Goal: Task Accomplishment & Management: Use online tool/utility

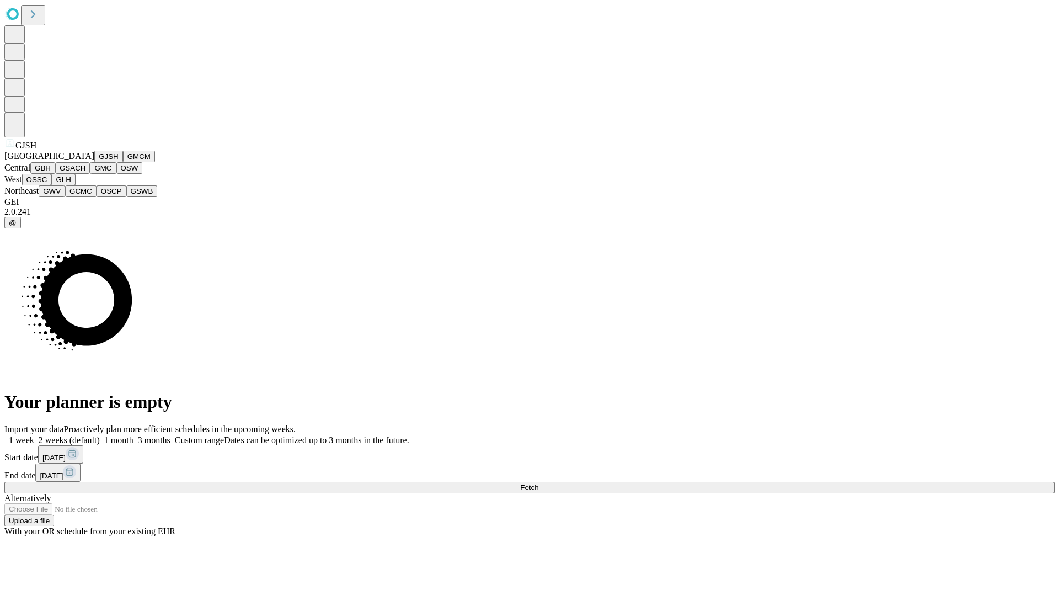
click at [94, 162] on button "GJSH" at bounding box center [108, 157] width 29 height 12
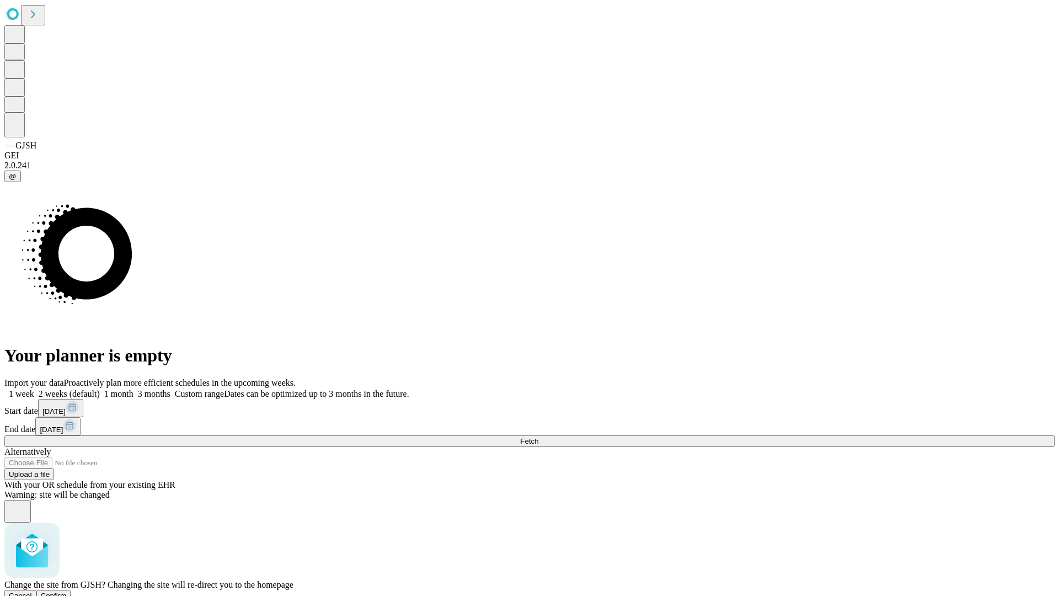
click at [67, 591] on span "Confirm" at bounding box center [54, 595] width 26 height 8
click at [133, 389] on label "1 month" at bounding box center [117, 393] width 34 height 9
click at [538, 437] on span "Fetch" at bounding box center [529, 441] width 18 height 8
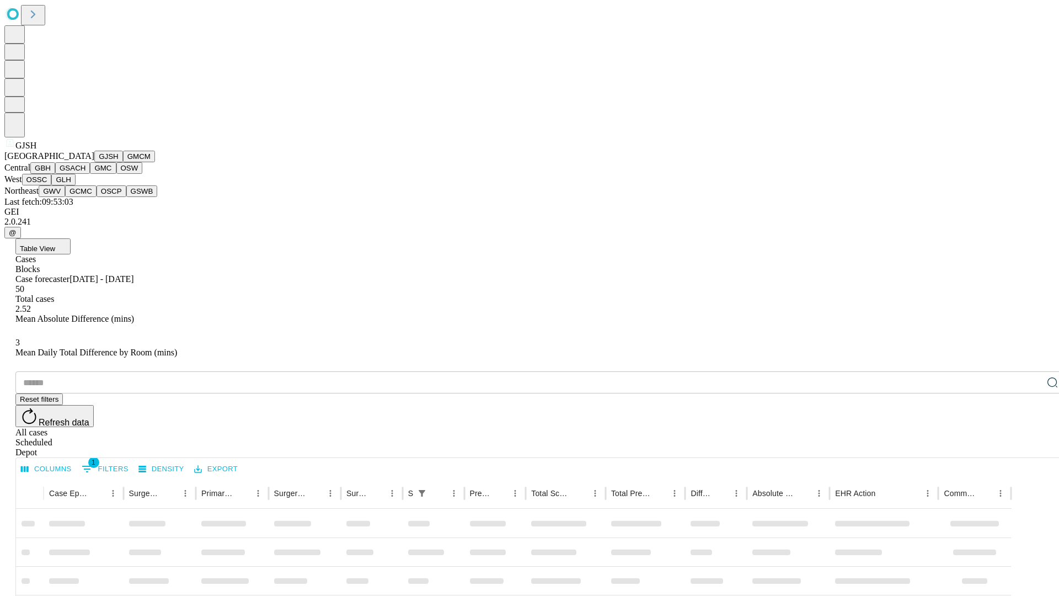
click at [123, 162] on button "GMCM" at bounding box center [139, 157] width 32 height 12
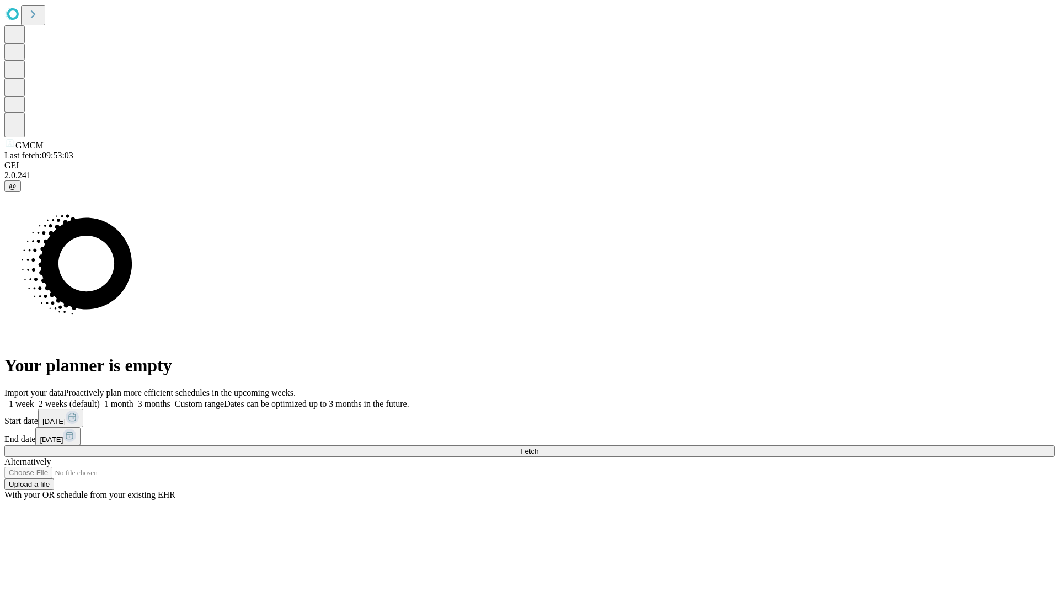
click at [133, 399] on label "1 month" at bounding box center [117, 403] width 34 height 9
click at [538, 447] on span "Fetch" at bounding box center [529, 451] width 18 height 8
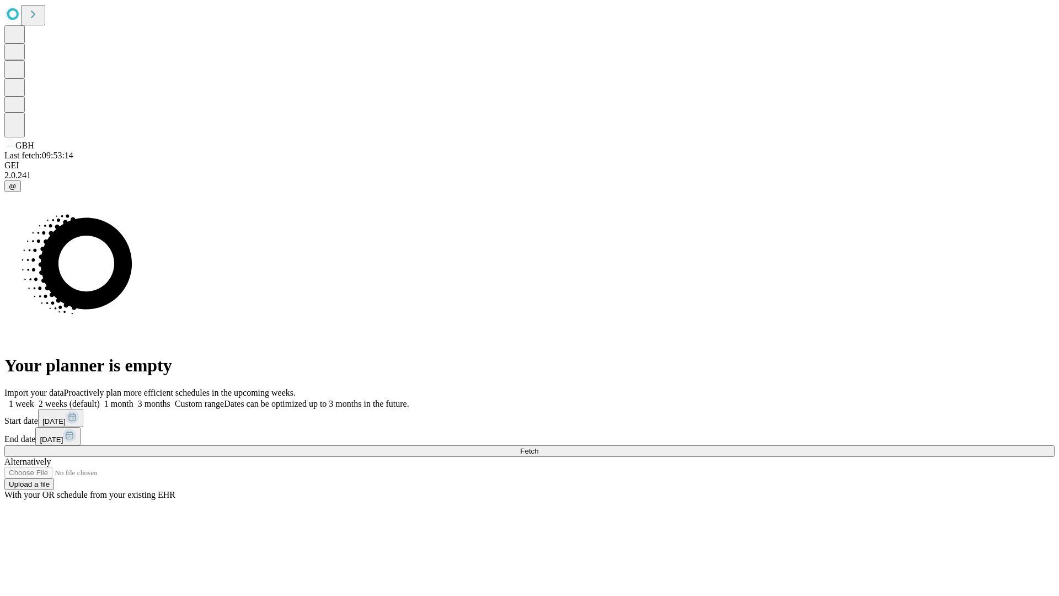
click at [133, 399] on label "1 month" at bounding box center [117, 403] width 34 height 9
click at [538, 447] on span "Fetch" at bounding box center [529, 451] width 18 height 8
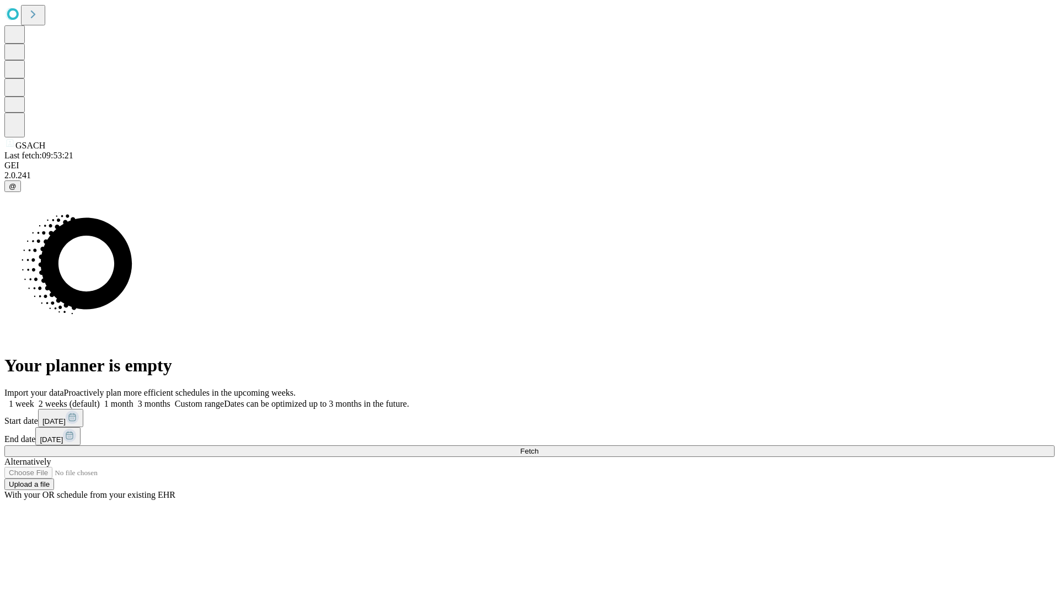
click at [133, 399] on label "1 month" at bounding box center [117, 403] width 34 height 9
click at [538, 447] on span "Fetch" at bounding box center [529, 451] width 18 height 8
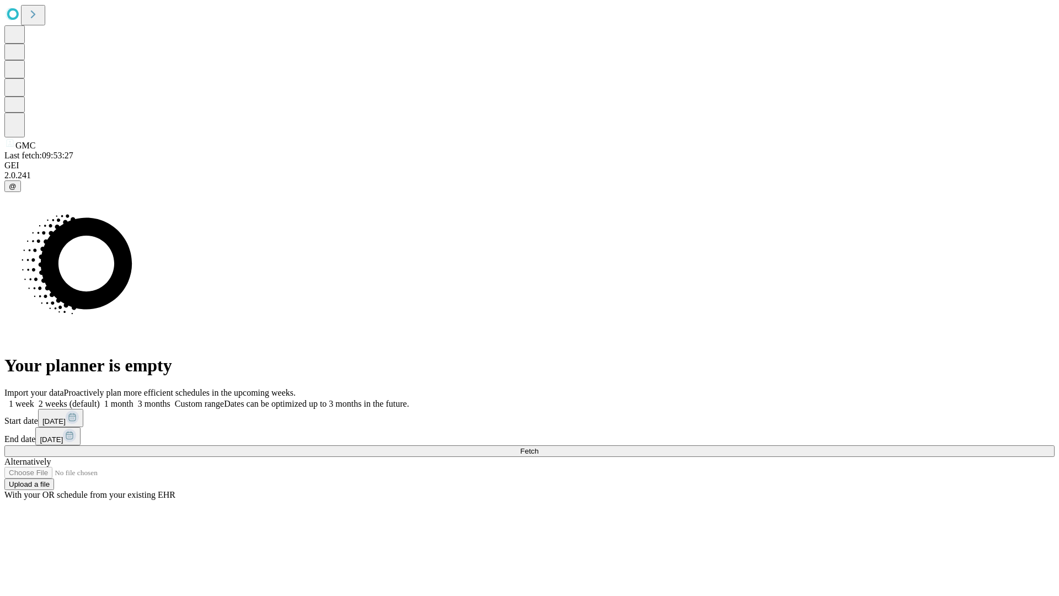
click at [538, 447] on span "Fetch" at bounding box center [529, 451] width 18 height 8
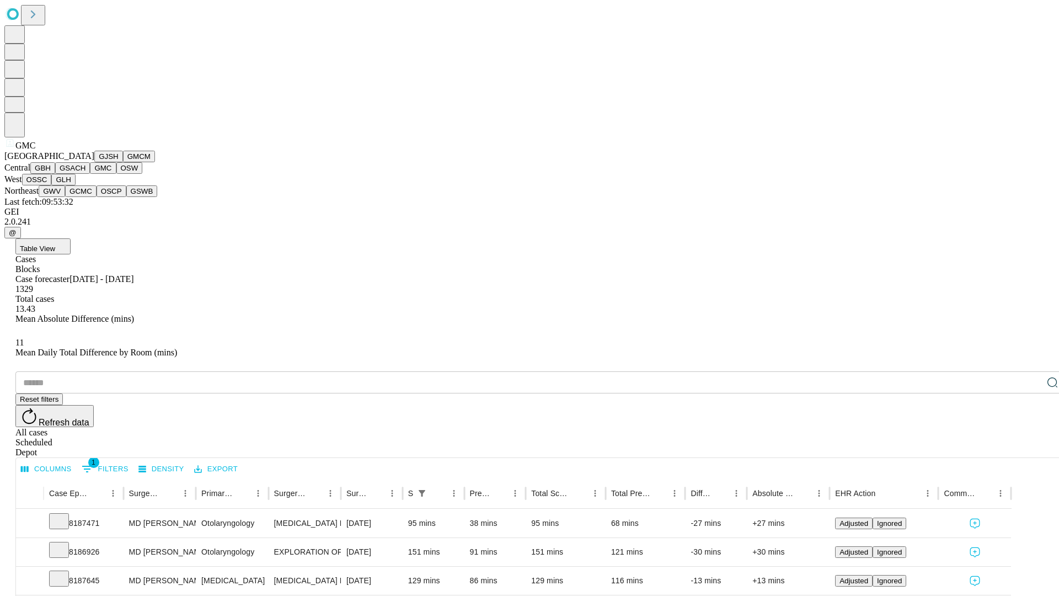
click at [116, 174] on button "OSW" at bounding box center [129, 168] width 26 height 12
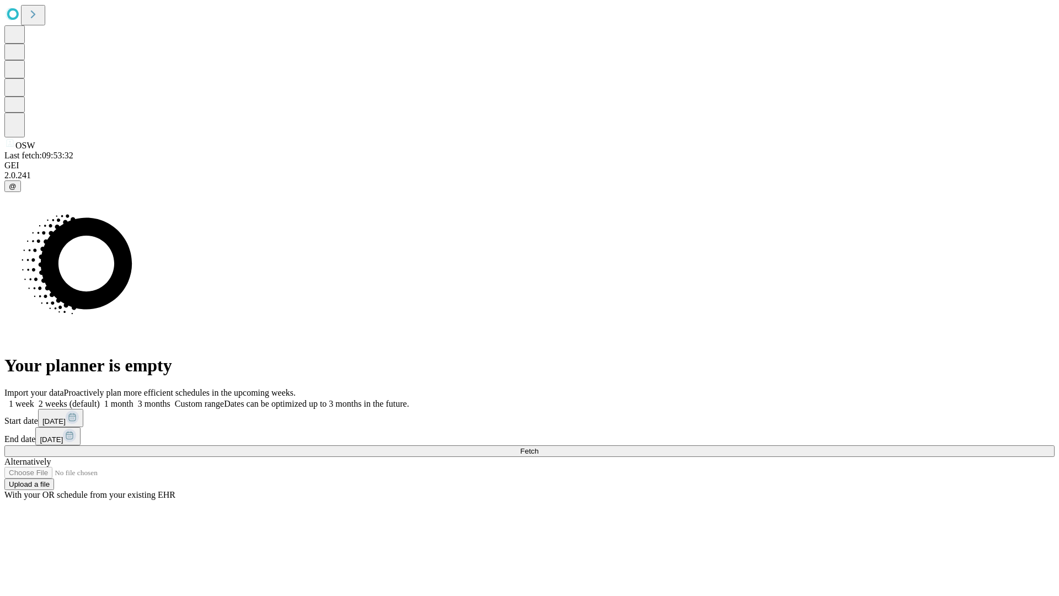
click at [133, 399] on label "1 month" at bounding box center [117, 403] width 34 height 9
click at [538, 447] on span "Fetch" at bounding box center [529, 451] width 18 height 8
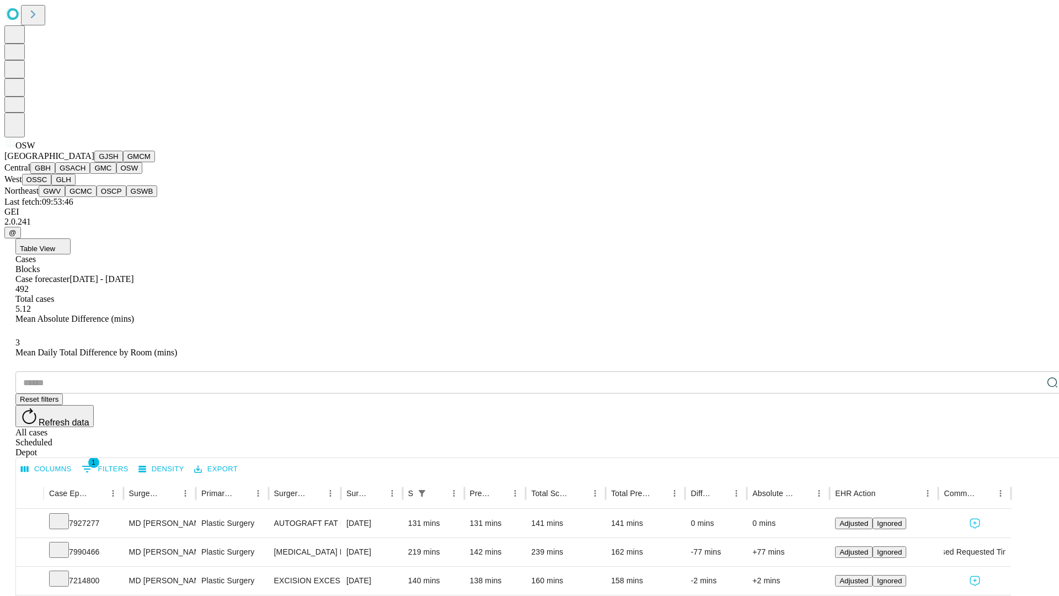
click at [52, 185] on button "OSSC" at bounding box center [37, 180] width 30 height 12
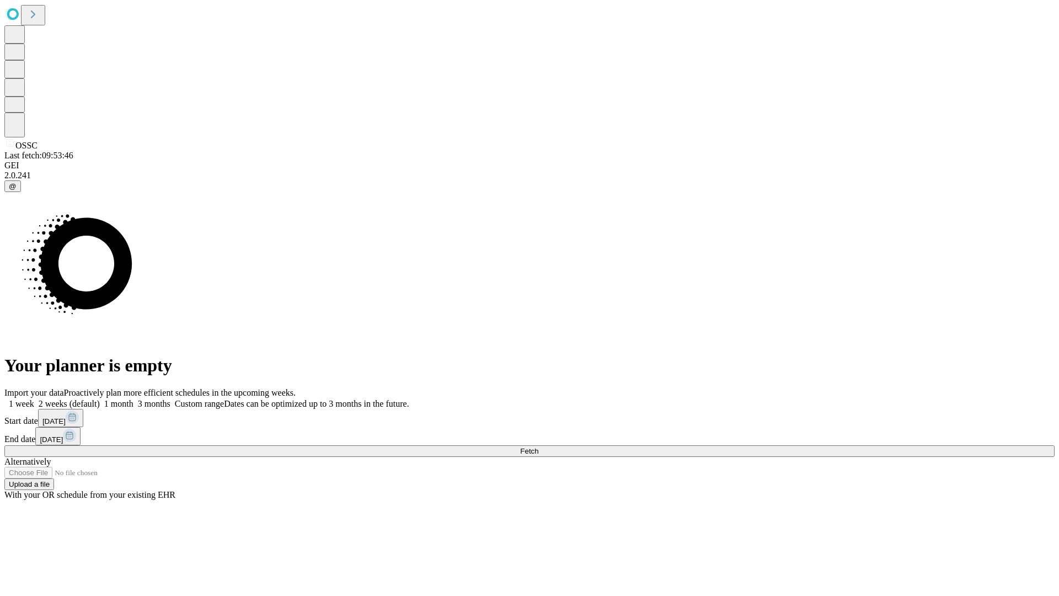
click at [538, 447] on span "Fetch" at bounding box center [529, 451] width 18 height 8
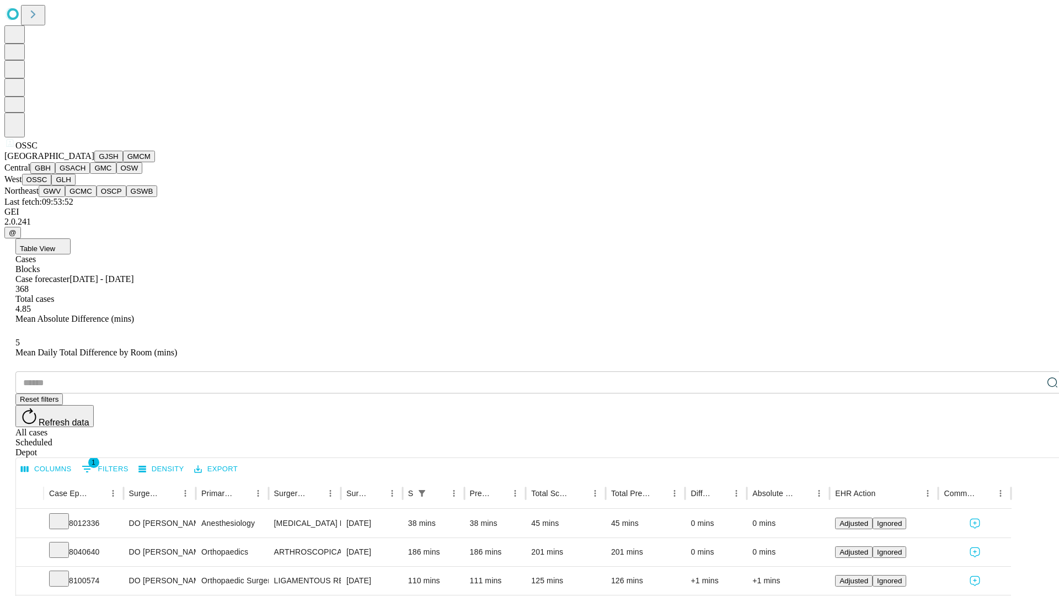
click at [75, 185] on button "GLH" at bounding box center [63, 180] width 24 height 12
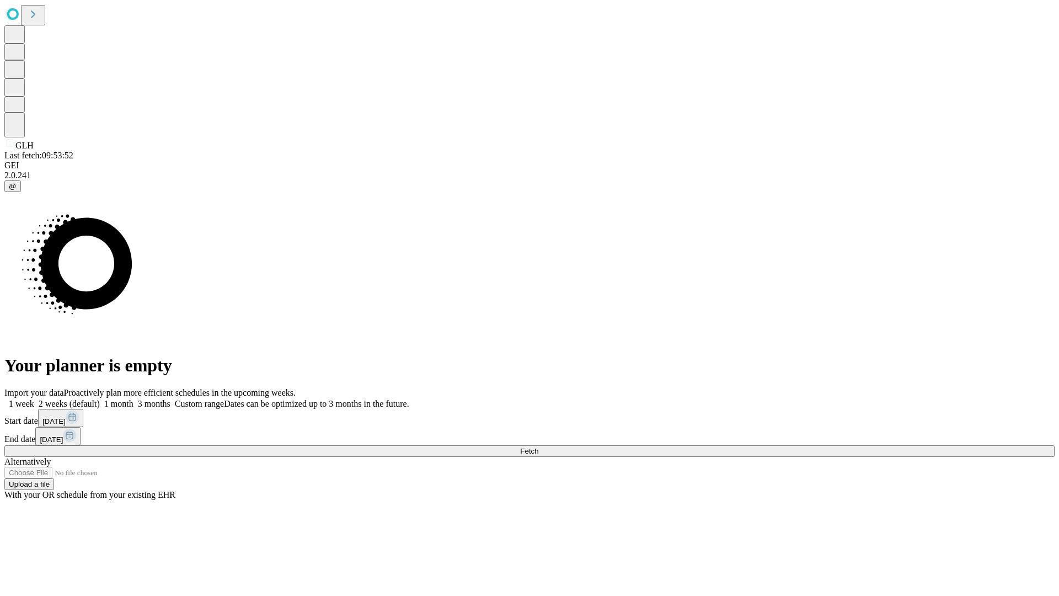
click at [133, 399] on label "1 month" at bounding box center [117, 403] width 34 height 9
click at [538, 447] on span "Fetch" at bounding box center [529, 451] width 18 height 8
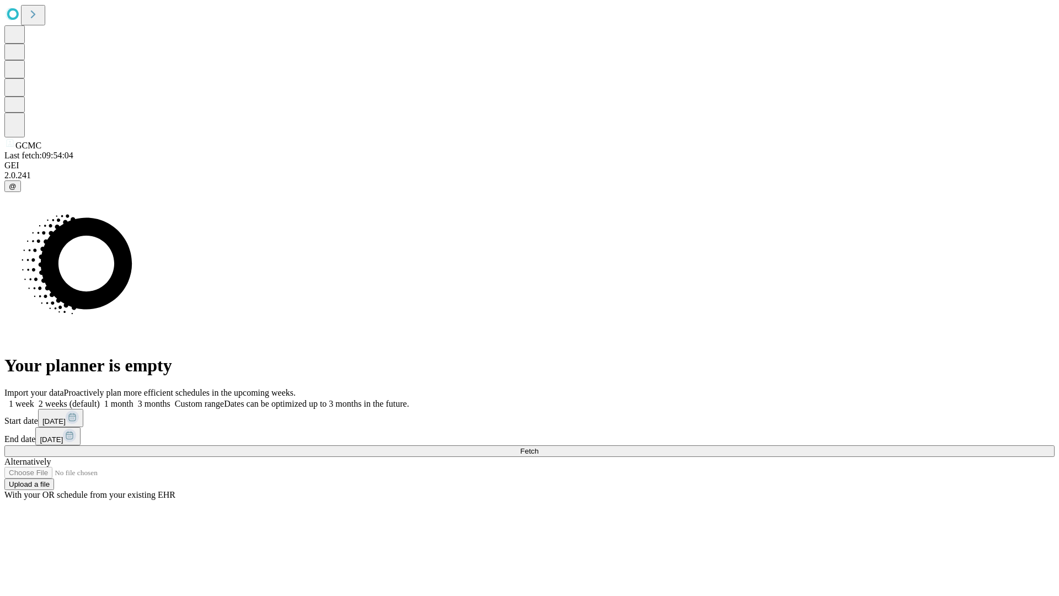
click at [133, 399] on label "1 month" at bounding box center [117, 403] width 34 height 9
click at [538, 447] on span "Fetch" at bounding box center [529, 451] width 18 height 8
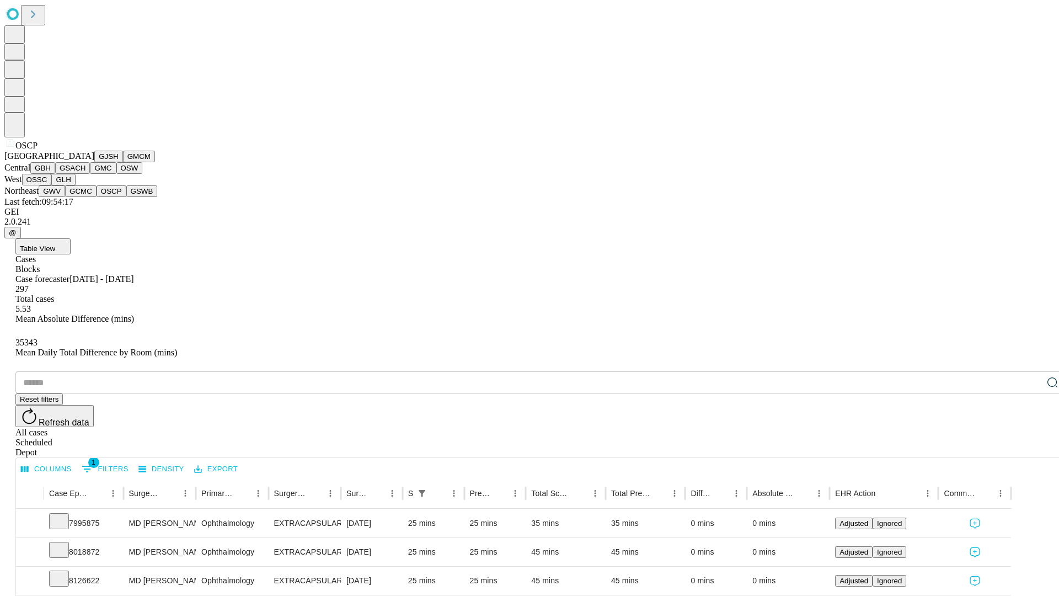
click at [126, 197] on button "GSWB" at bounding box center [141, 191] width 31 height 12
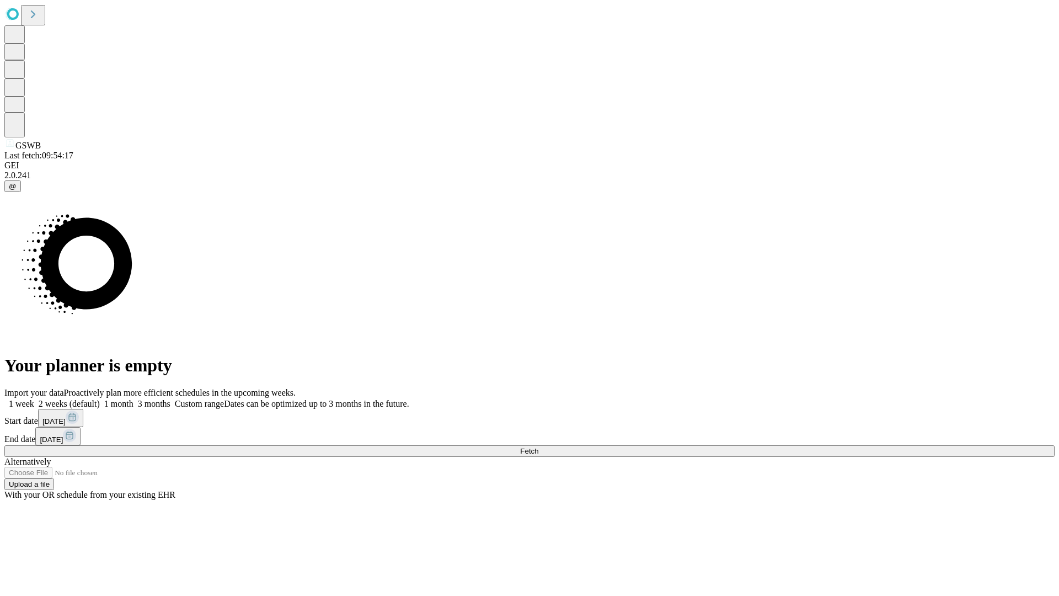
click at [133, 399] on label "1 month" at bounding box center [117, 403] width 34 height 9
click at [538, 447] on span "Fetch" at bounding box center [529, 451] width 18 height 8
